Goal: Information Seeking & Learning: Learn about a topic

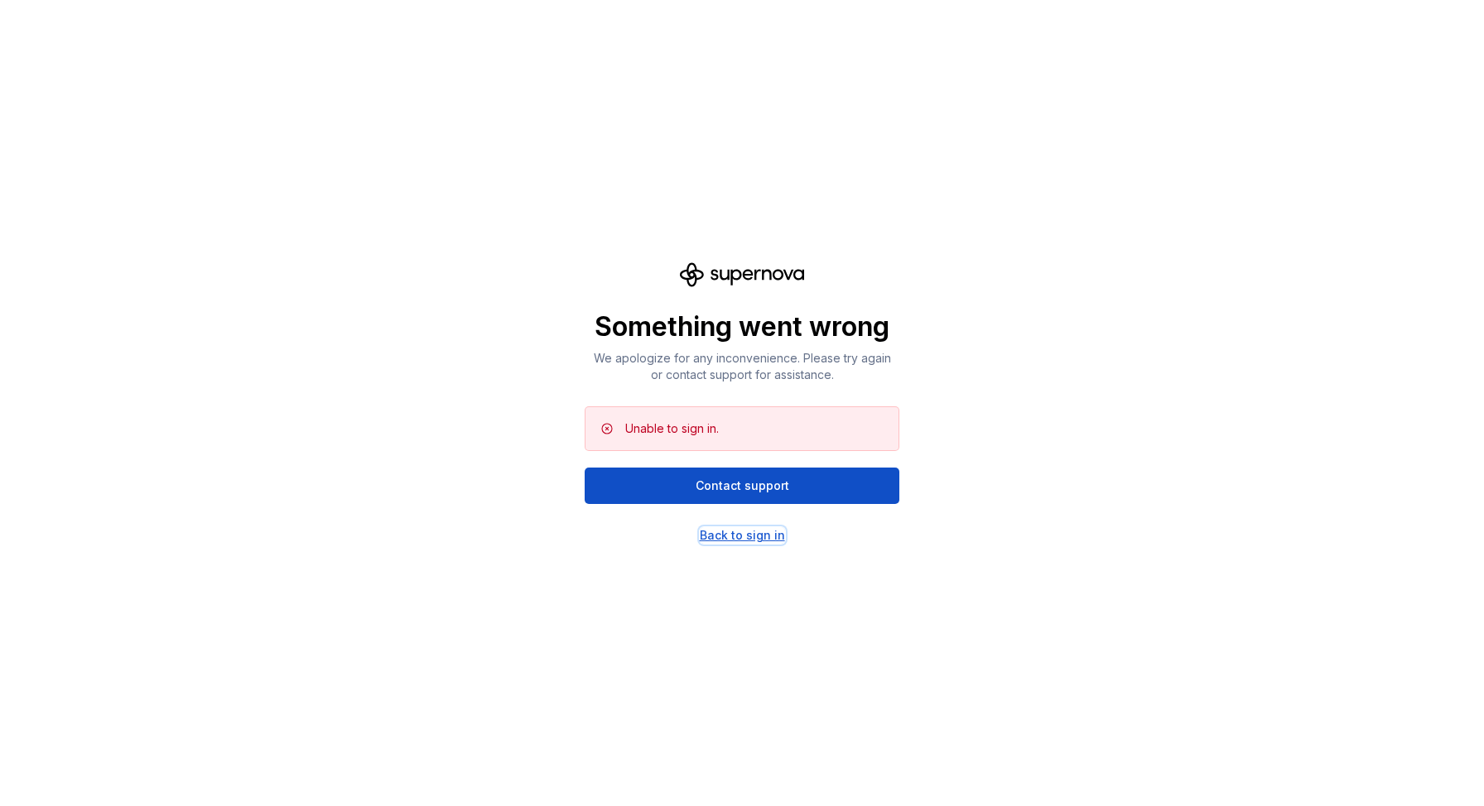
click at [745, 541] on div "Back to sign in" at bounding box center [742, 535] width 85 height 17
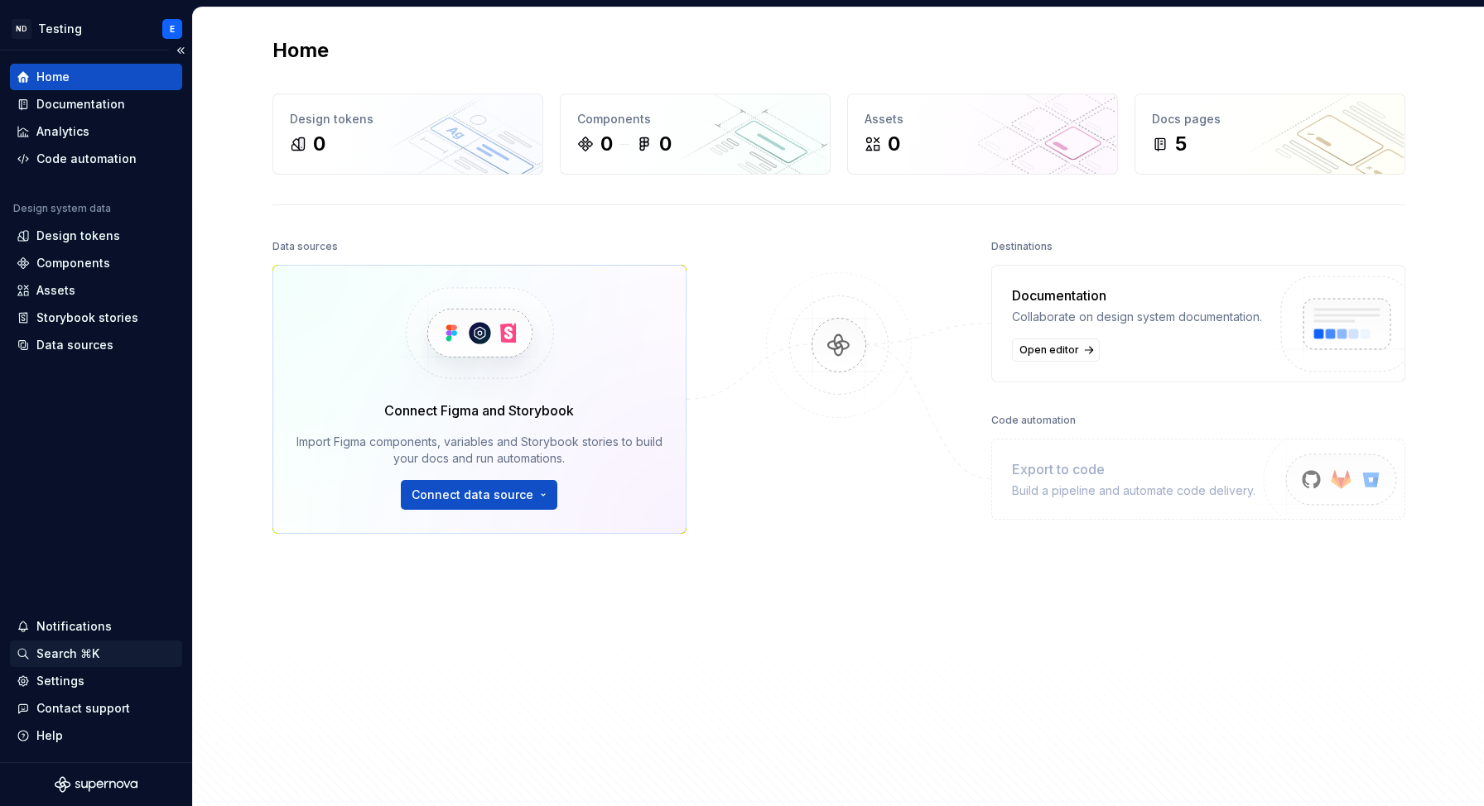
click at [64, 652] on div "Search ⌘K" at bounding box center [67, 654] width 63 height 17
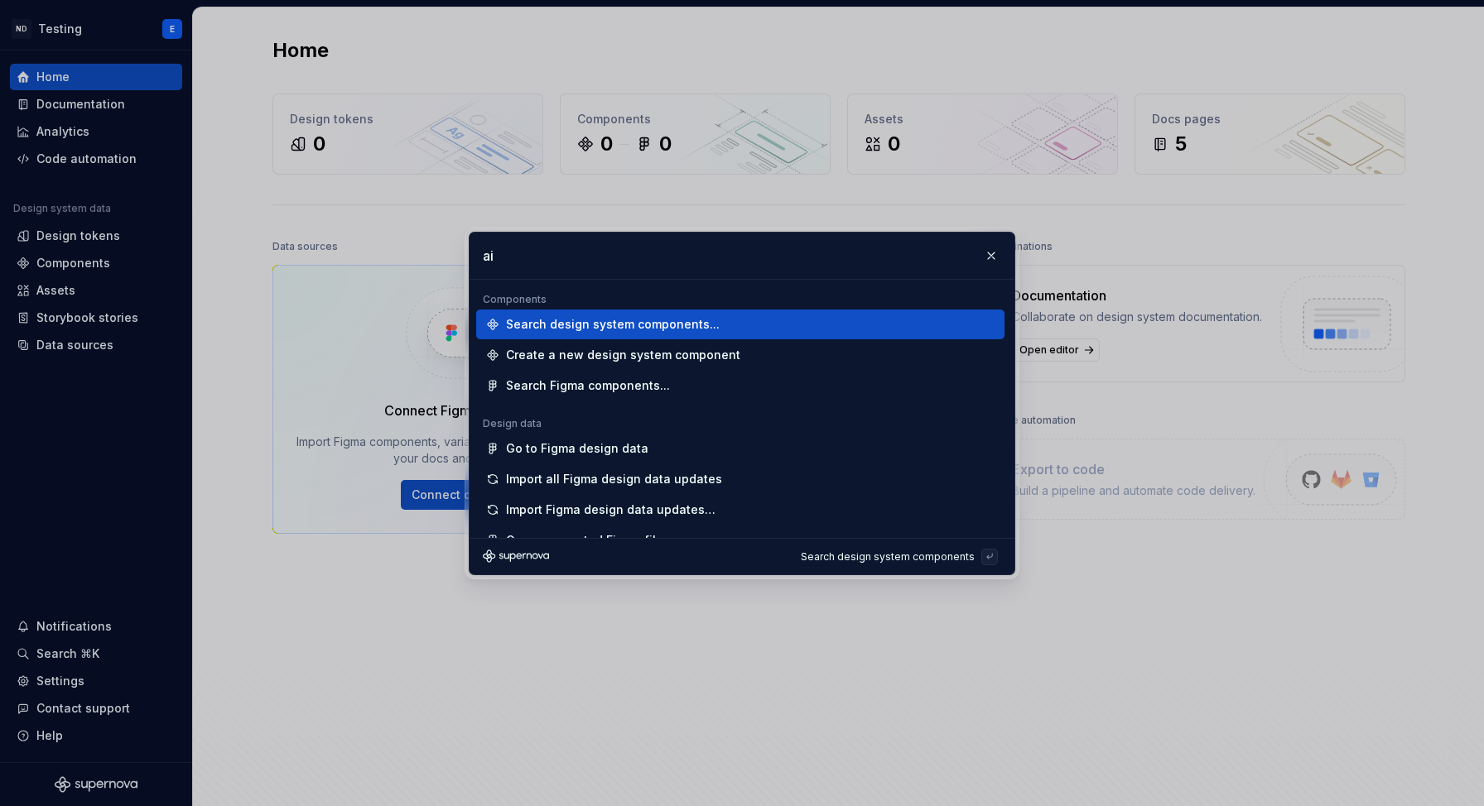
type input "ai"
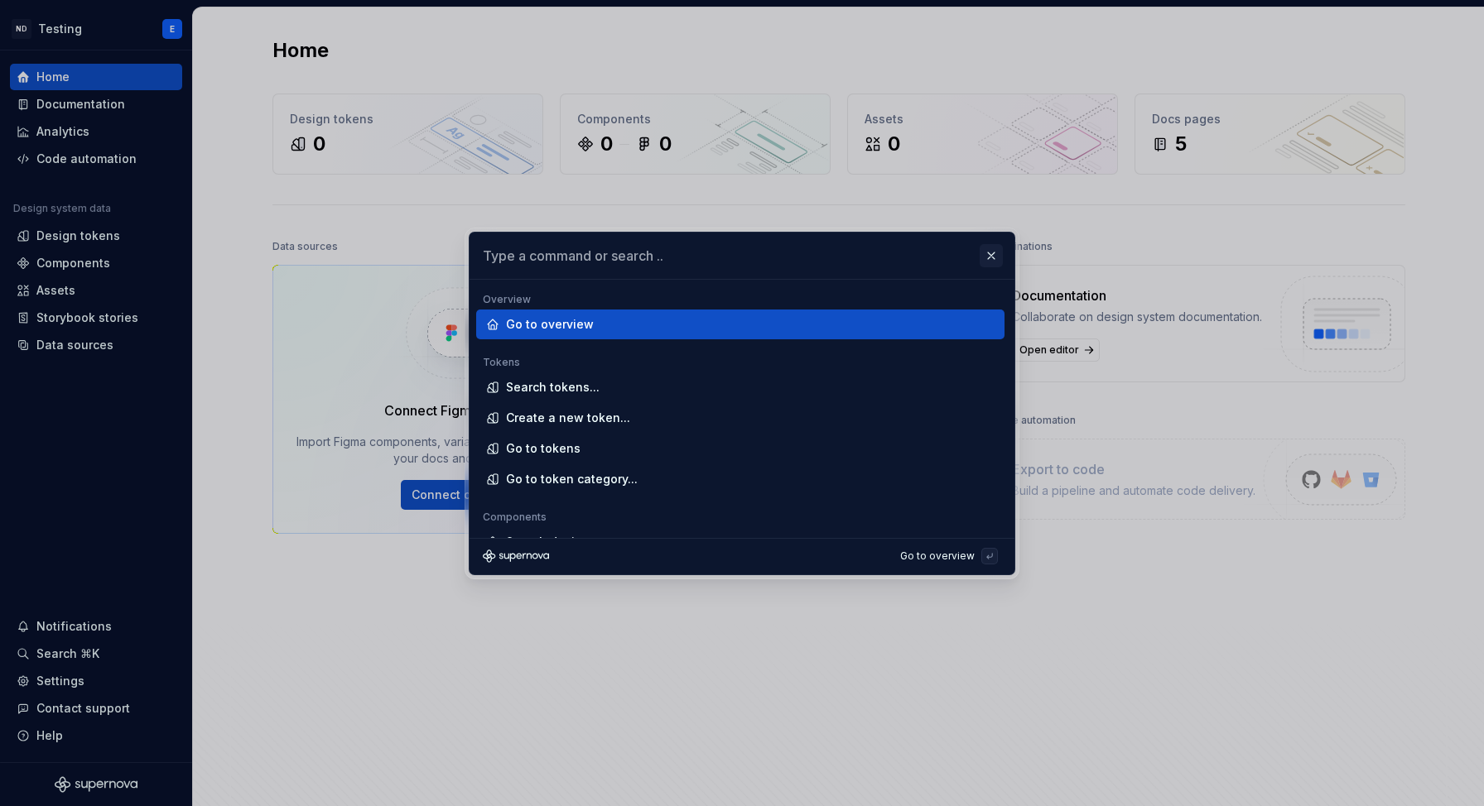
click at [990, 253] on button "button" at bounding box center [990, 255] width 23 height 23
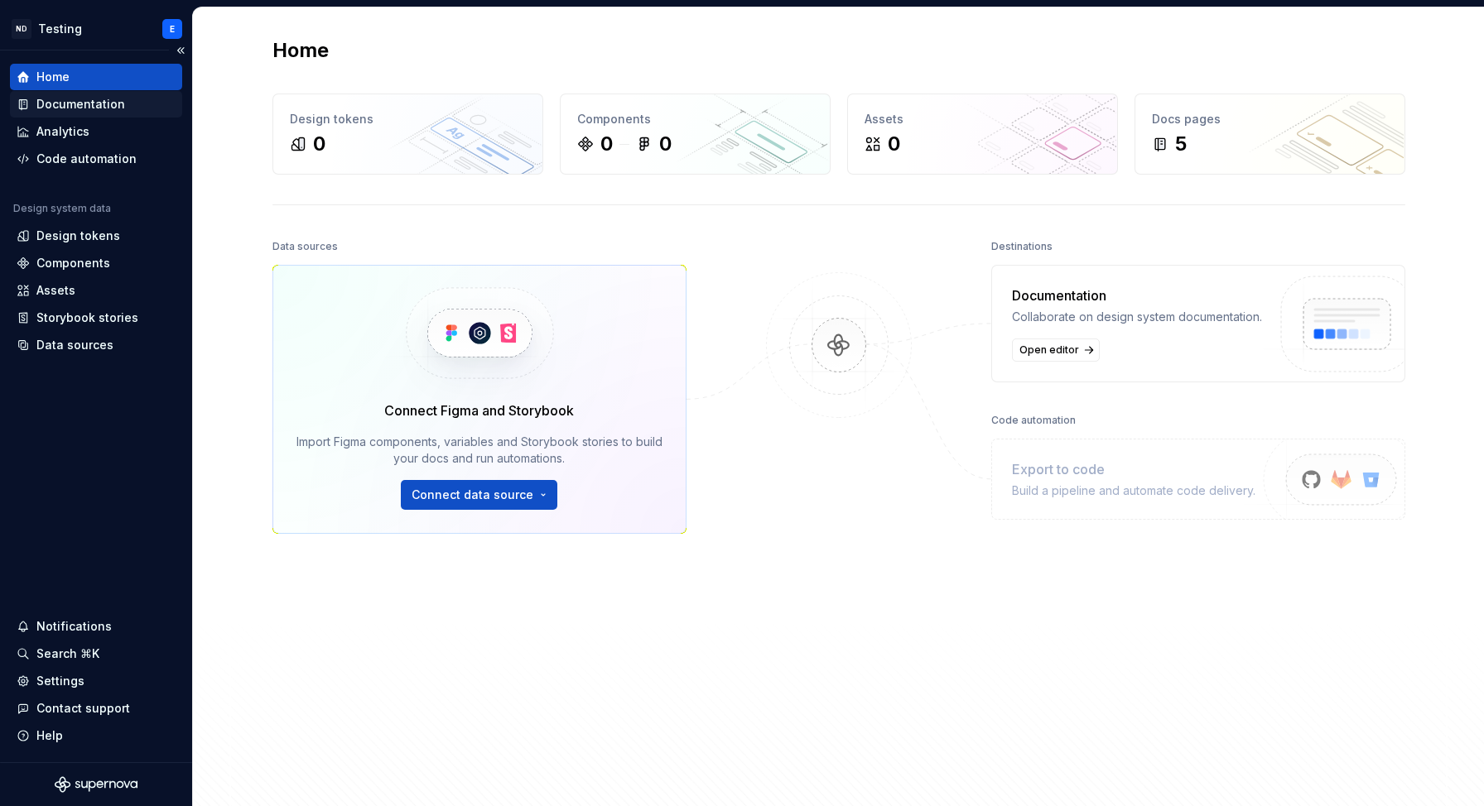
click at [132, 117] on div "Documentation" at bounding box center [96, 104] width 172 height 26
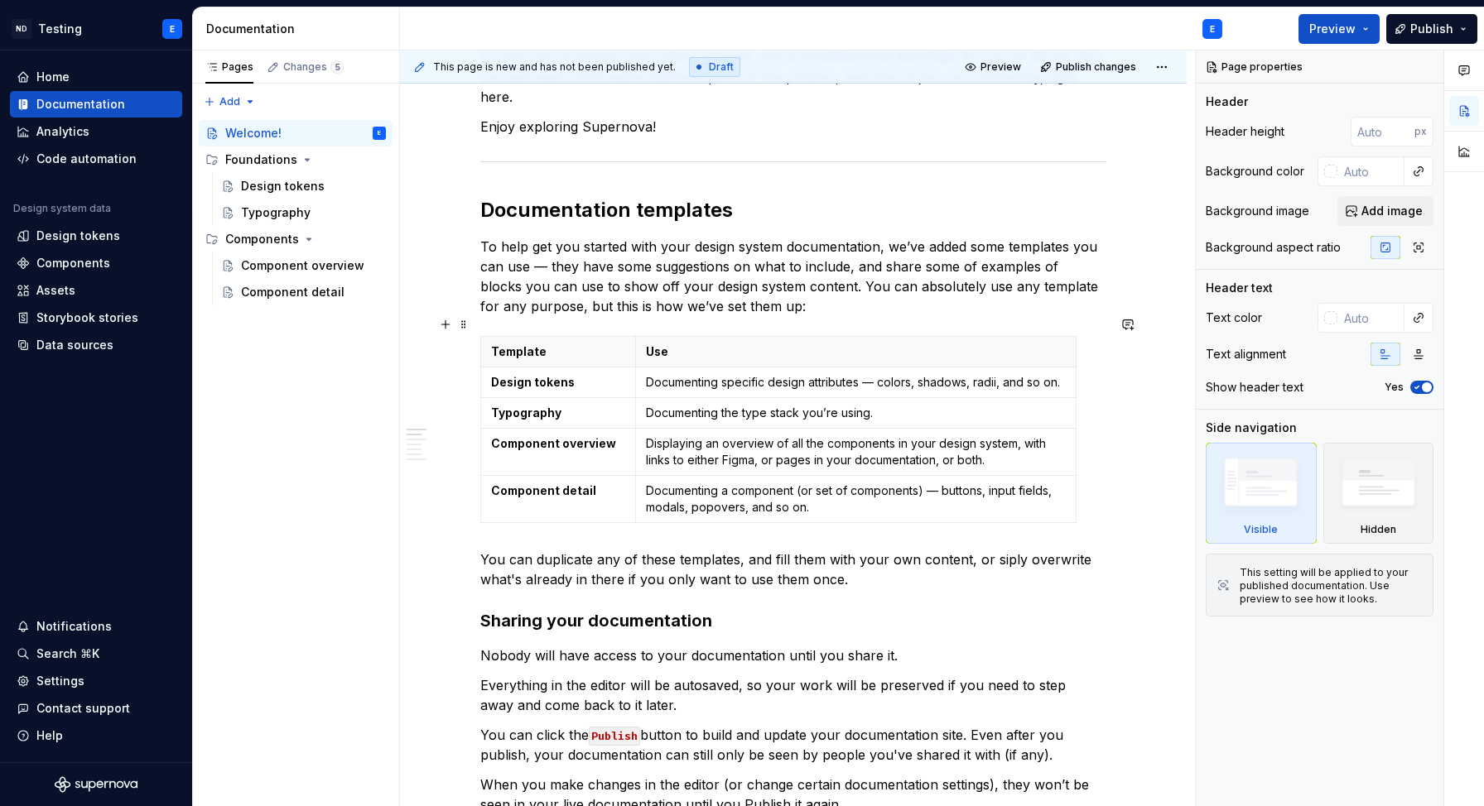
scroll to position [278, 0]
click at [70, 23] on html "ND Testing E Home Documentation Analytics Code automation Design system data De…" at bounding box center [742, 403] width 1484 height 806
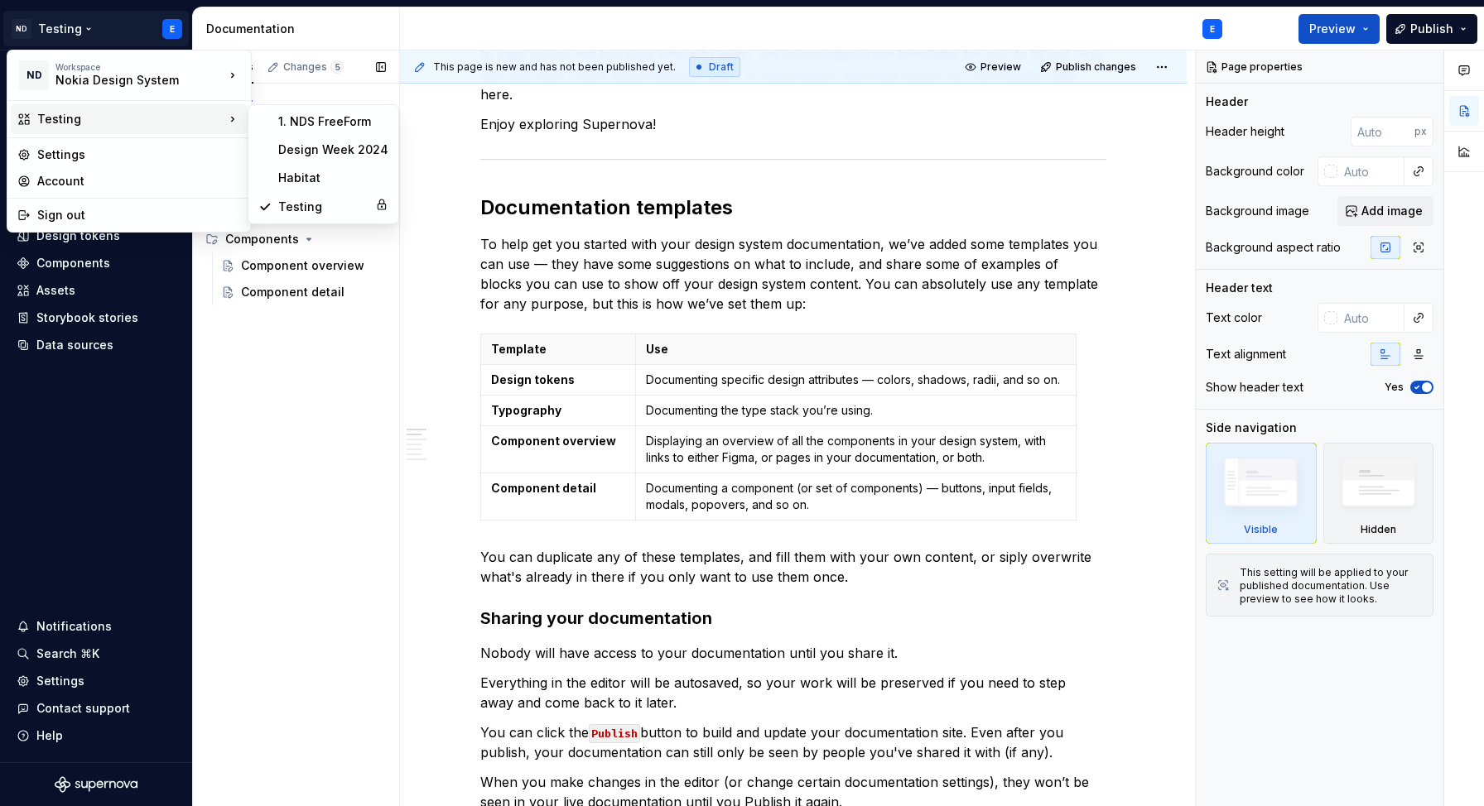
click at [295, 436] on div "Pages Changes 5 Add Accessibility guide for tree Page tree. Navigate the tree w…" at bounding box center [295, 429] width 207 height 757
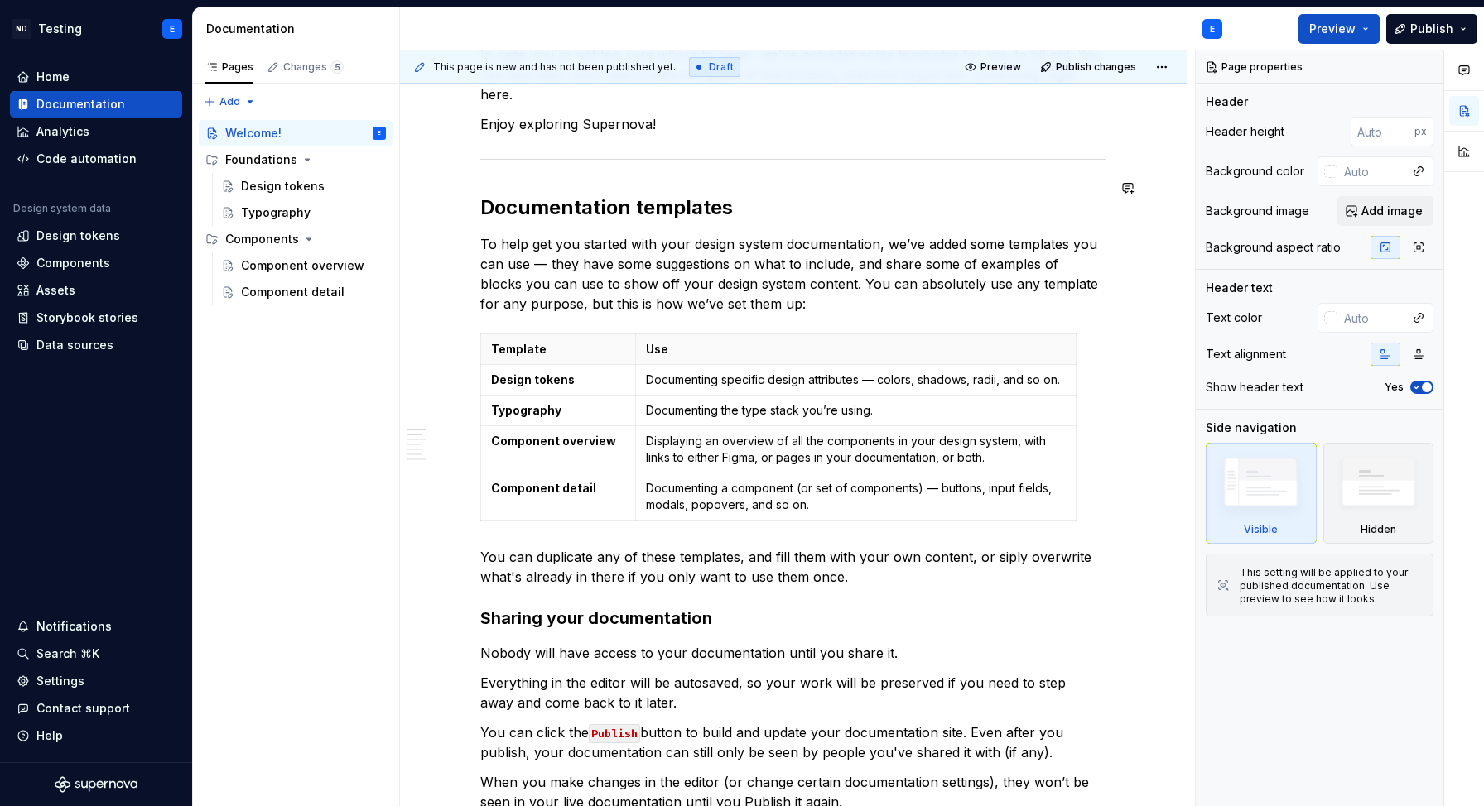
type textarea "*"
